Goal: Book appointment/travel/reservation

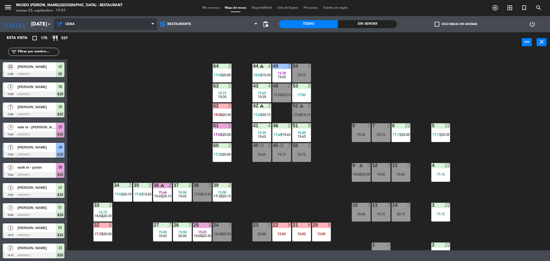
click at [75, 28] on span "Cena" at bounding box center [105, 24] width 103 height 12
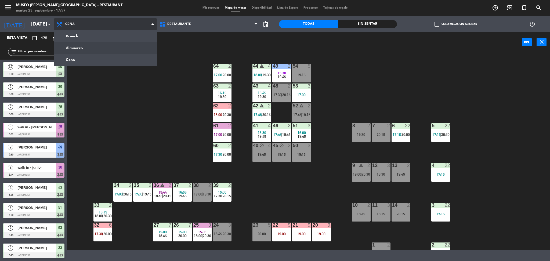
click at [78, 47] on ng-component "menu [GEOGRAPHIC_DATA][PERSON_NAME] - Restaurant [DATE] 23. septiembre - 17:57 …" at bounding box center [275, 125] width 550 height 250
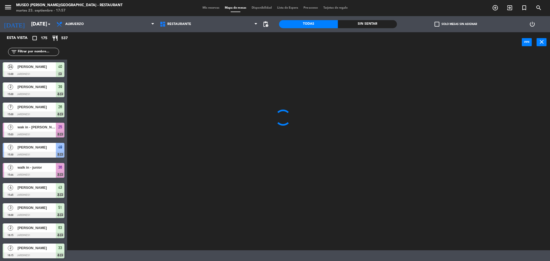
click at [37, 17] on div "[DATE] [DATE] arrow_drop_down" at bounding box center [27, 24] width 54 height 16
click at [40, 28] on input "[DATE]" at bounding box center [60, 24] width 65 height 11
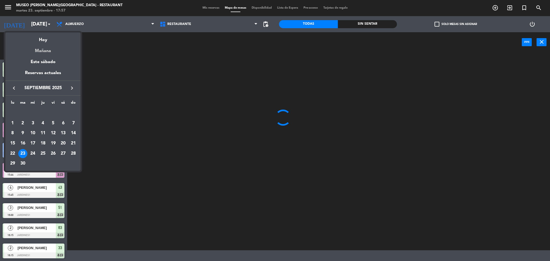
click at [42, 52] on div "Mañana" at bounding box center [42, 48] width 75 height 11
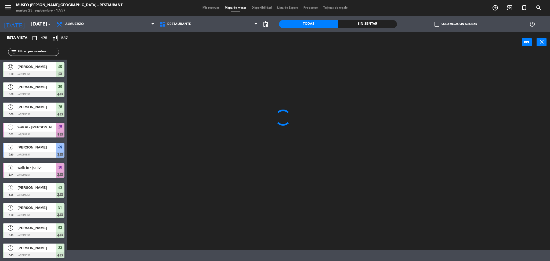
type input "[DATE]"
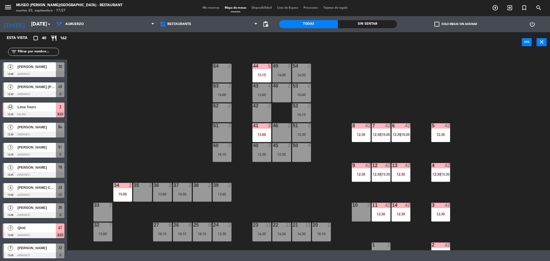
click at [44, 108] on span "Lima Tours" at bounding box center [36, 107] width 38 height 6
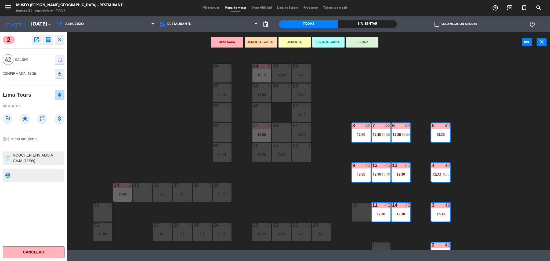
click at [39, 39] on icon "open_in_new" at bounding box center [36, 40] width 6 height 6
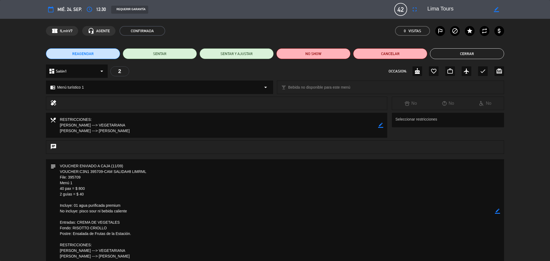
click at [481, 55] on button "Cerrar" at bounding box center [467, 53] width 74 height 11
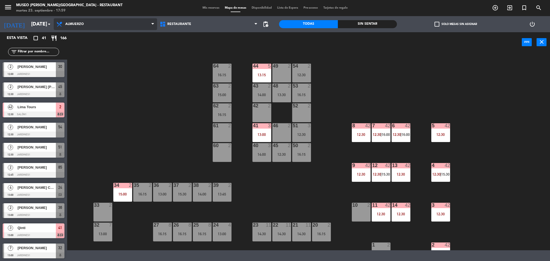
click at [114, 26] on span "Almuerzo" at bounding box center [105, 24] width 103 height 12
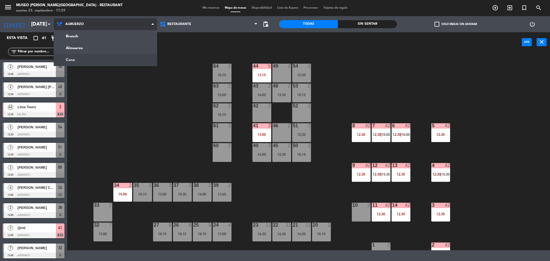
click at [92, 60] on ng-component "menu [GEOGRAPHIC_DATA][PERSON_NAME] - Restaurant [DATE] 23. septiembre - 17:59 …" at bounding box center [275, 125] width 550 height 250
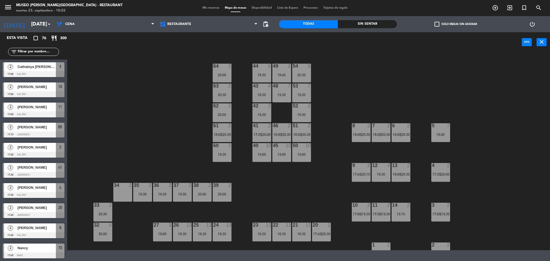
click at [184, 143] on div "44 5 19:30 49 2 18:45 54 5 20:30 64 2 20:00 48 7 19:30 53 7 19:30 63 2 20:30 43…" at bounding box center [310, 152] width 477 height 196
click at [96, 28] on span "Cena" at bounding box center [105, 24] width 103 height 12
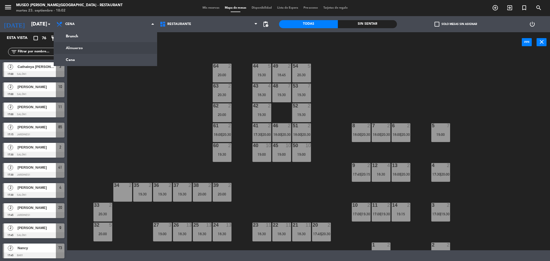
click at [113, 133] on div "44 5 19:30 49 2 18:45 54 5 20:30 64 2 20:00 48 7 19:30 53 7 19:30 63 2 20:30 43…" at bounding box center [310, 152] width 477 height 196
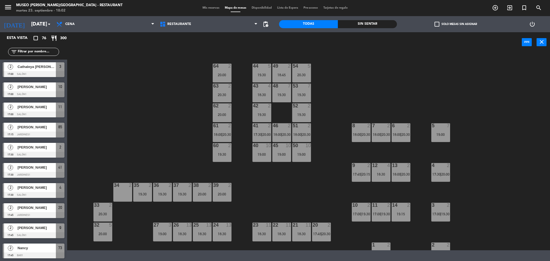
click at [115, 60] on div "44 5 19:30 49 2 18:45 54 5 20:30 64 2 20:00 48 7 19:30 53 7 19:30 63 2 20:30 43…" at bounding box center [310, 152] width 477 height 196
click at [83, 26] on span "Cena" at bounding box center [105, 24] width 103 height 12
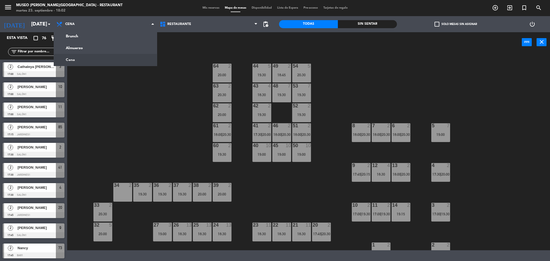
click at [73, 78] on div "44 5 19:30 49 2 18:45 54 5 20:30 64 2 20:00 48 7 19:30 53 7 19:30 63 2 20:30 43…" at bounding box center [310, 152] width 477 height 196
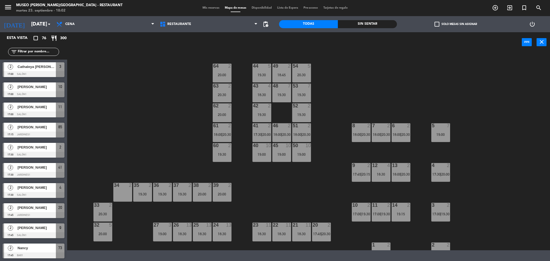
click at [39, 48] on div "filter_list" at bounding box center [33, 52] width 51 height 8
click at [42, 52] on input "text" at bounding box center [38, 52] width 42 height 6
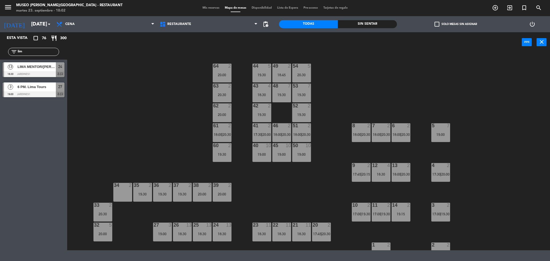
type input "lim"
click at [128, 81] on div "44 5 19:30 49 2 18:45 54 5 20:30 64 2 20:00 48 7 19:30 53 7 19:30 63 2 20:30 43…" at bounding box center [310, 152] width 477 height 196
click at [52, 91] on div at bounding box center [34, 94] width 62 height 6
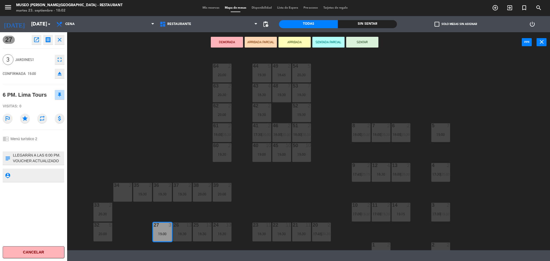
click at [37, 41] on icon "open_in_new" at bounding box center [36, 40] width 6 height 6
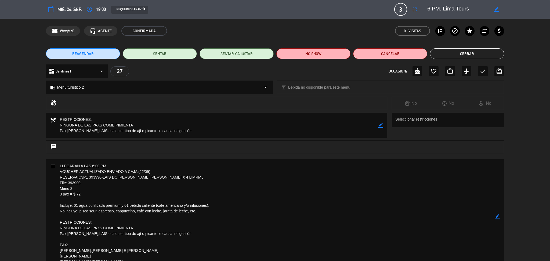
click at [471, 57] on button "Cerrar" at bounding box center [467, 53] width 74 height 11
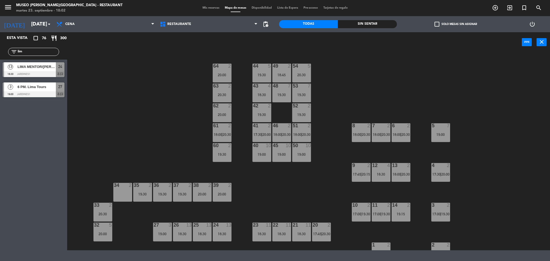
click at [250, 161] on div "44 5 19:30 49 2 18:45 54 5 20:30 64 2 20:00 48 7 19:30 53 7 19:30 63 2 20:30 43…" at bounding box center [310, 152] width 477 height 196
click at [116, 94] on div "44 5 19:30 49 2 18:45 54 5 20:30 64 2 20:00 48 7 19:30 53 7 19:30 63 2 20:30 43…" at bounding box center [310, 152] width 477 height 196
click at [45, 92] on div at bounding box center [34, 94] width 62 height 6
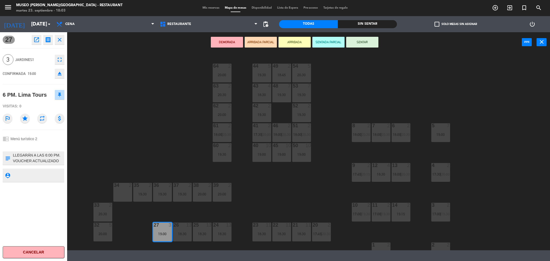
click at [43, 160] on textarea at bounding box center [37, 157] width 51 height 11
click at [164, 172] on div "44 5 19:30 49 2 18:45 54 5 20:30 64 2 20:00 48 7 19:30 53 7 19:30 63 2 20:30 43…" at bounding box center [310, 152] width 477 height 196
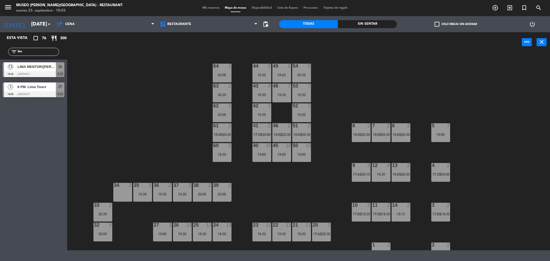
scroll to position [30, 0]
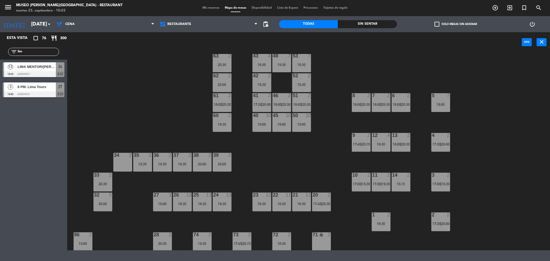
click at [167, 203] on div "19:00" at bounding box center [162, 204] width 19 height 4
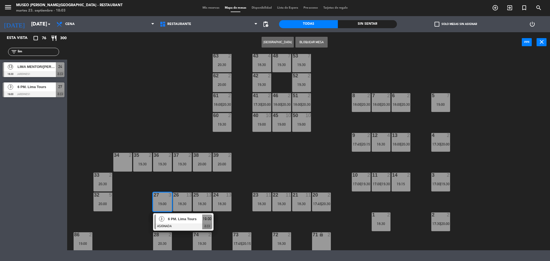
click at [174, 222] on div "6 PM. Lima Tours" at bounding box center [184, 219] width 35 height 9
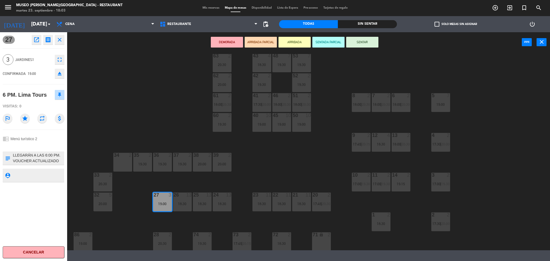
click at [46, 153] on textarea at bounding box center [37, 157] width 51 height 11
click at [270, 187] on div "44 5 19:30 49 2 18:45 54 5 20:30 64 2 20:00 48 7 19:30 53 7 19:30 63 2 20:30 43…" at bounding box center [310, 152] width 477 height 196
